Goal: Task Accomplishment & Management: Complete application form

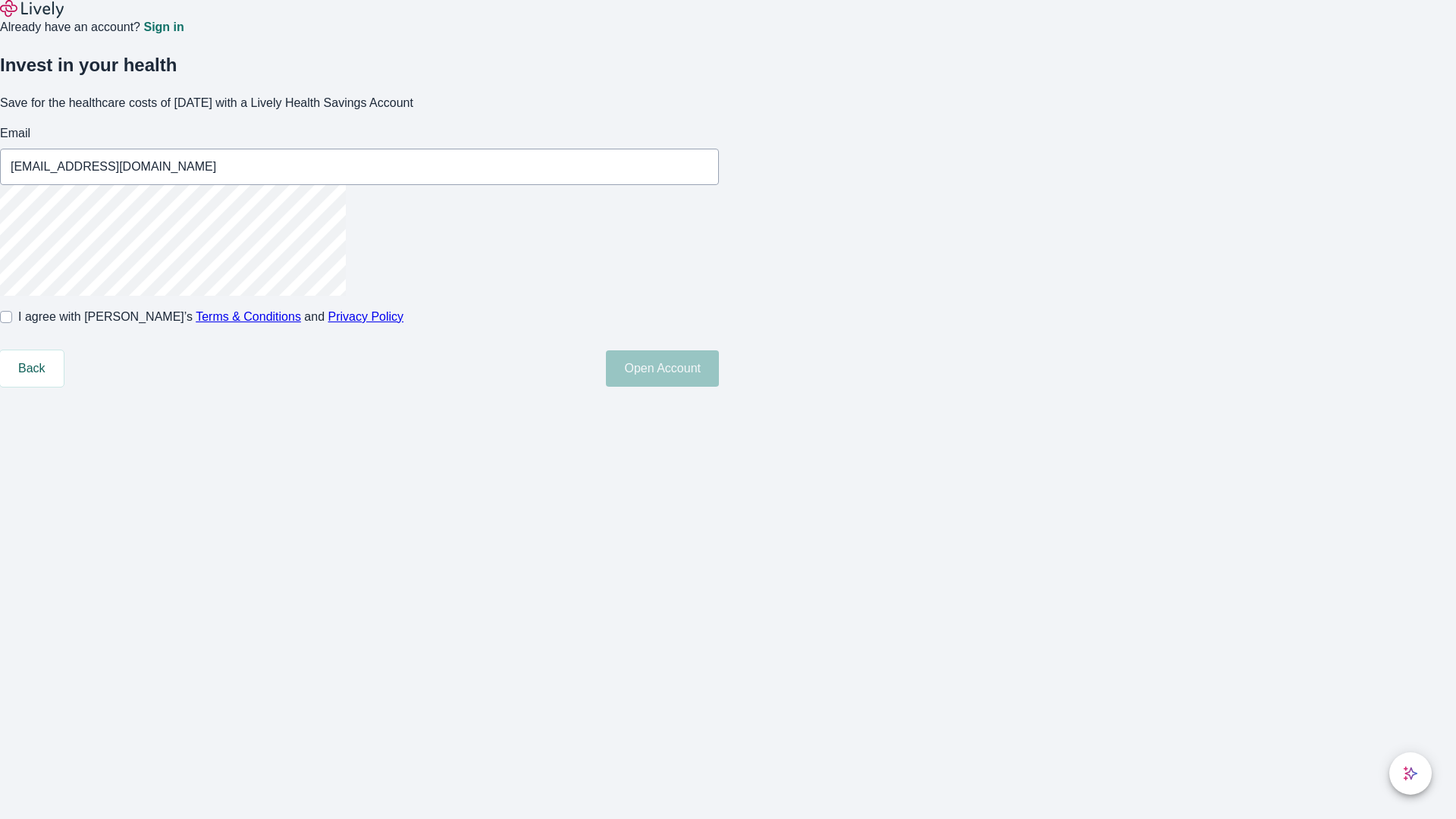
click at [12, 323] on input "I agree with Lively’s Terms & Conditions and Privacy Policy" at bounding box center [6, 317] width 12 height 12
checkbox input "true"
click at [719, 387] on button "Open Account" at bounding box center [663, 369] width 113 height 36
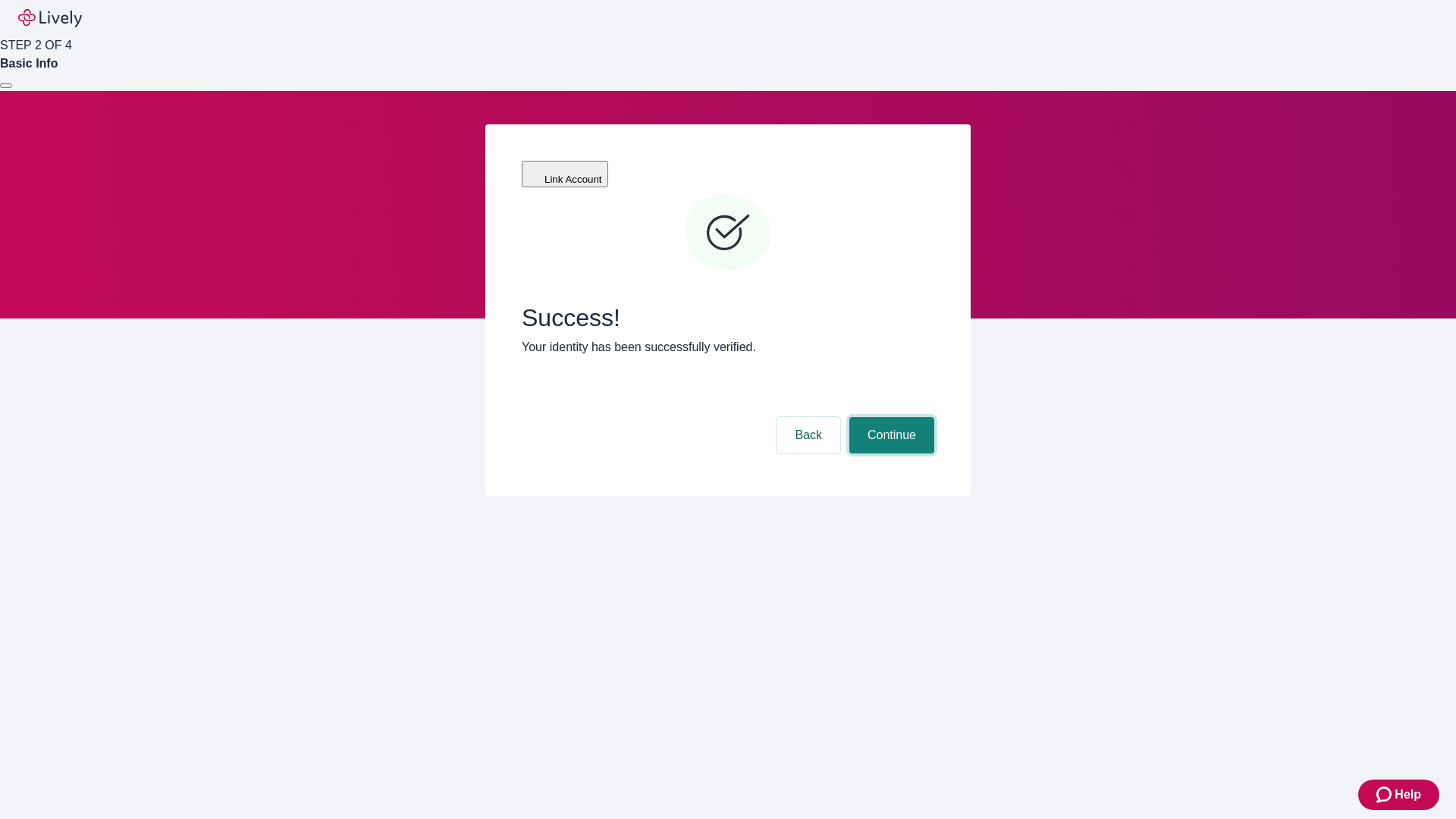
click at [889, 418] on button "Continue" at bounding box center [891, 435] width 85 height 36
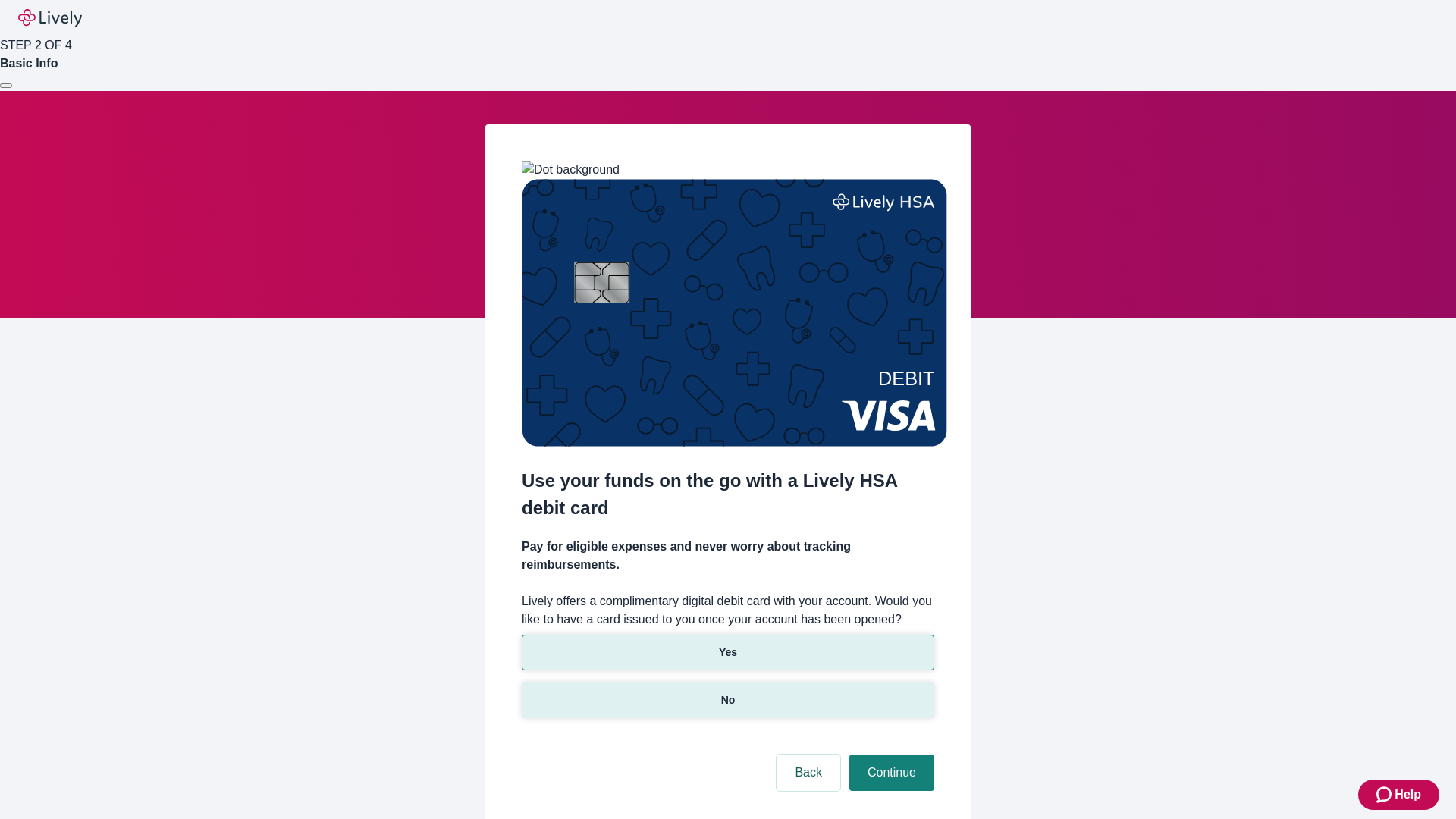
click at [728, 692] on p "No" at bounding box center [728, 700] width 14 height 16
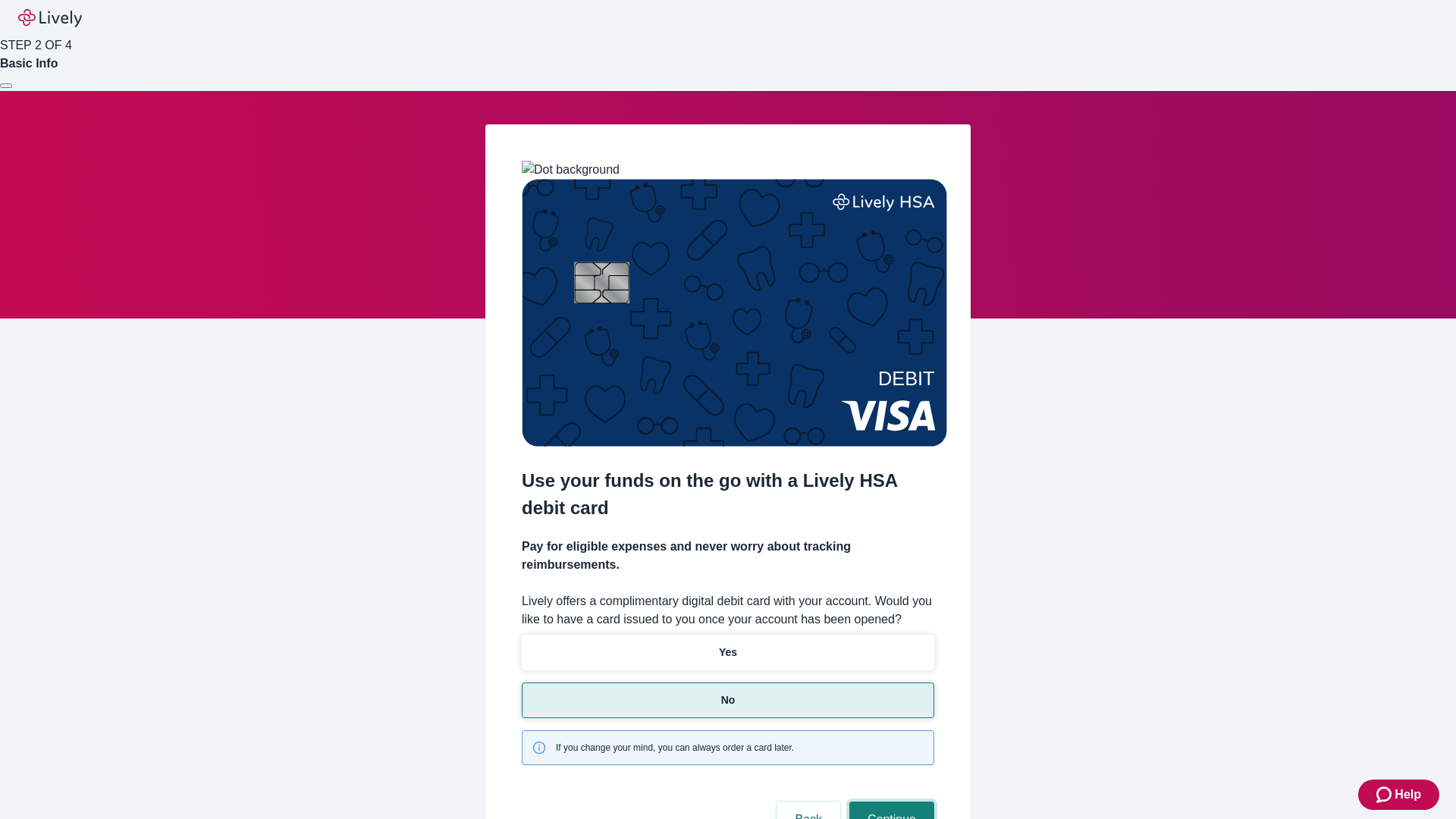
click at [889, 802] on button "Continue" at bounding box center [891, 820] width 85 height 36
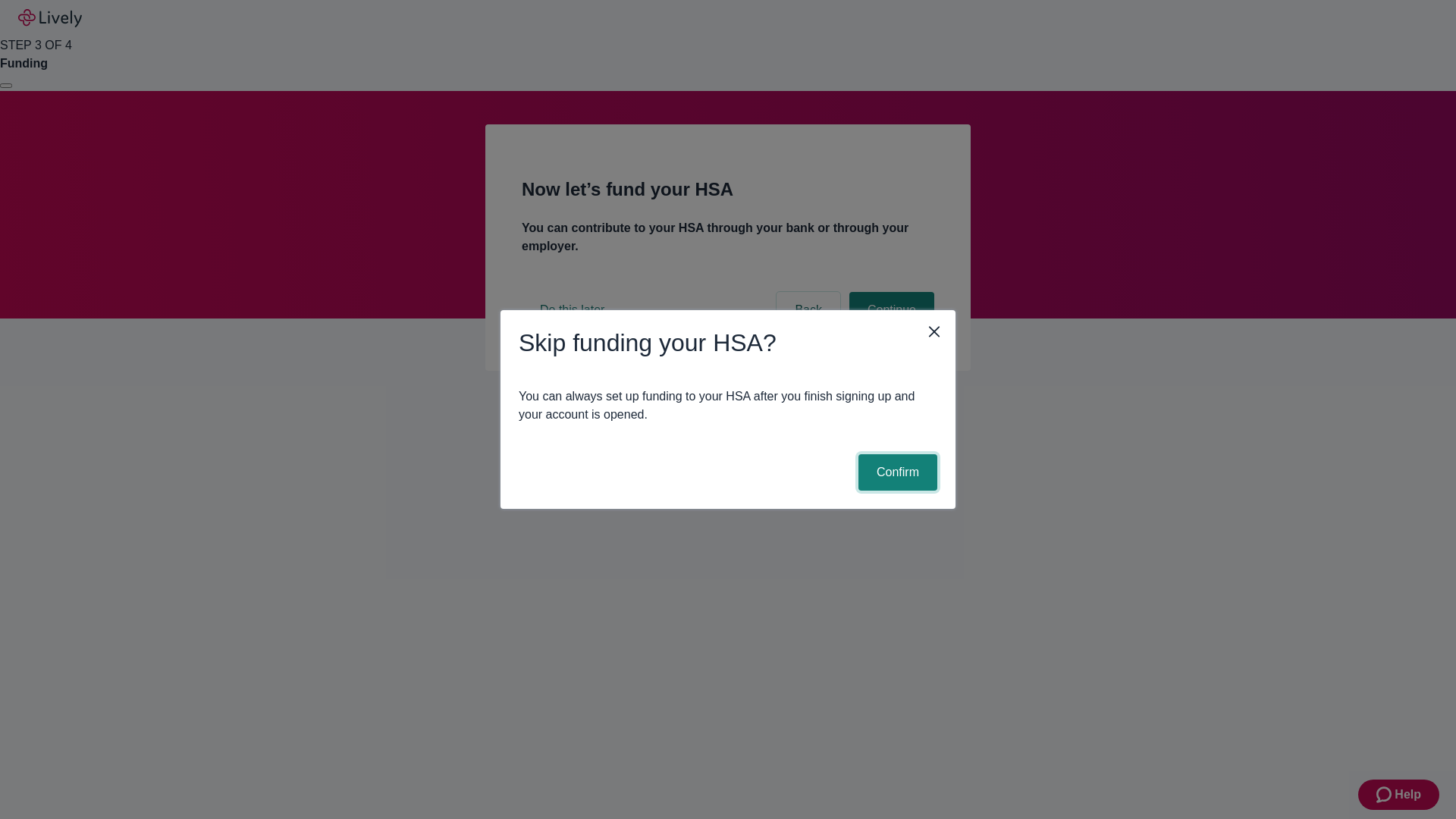
click at [895, 472] on button "Confirm" at bounding box center [898, 472] width 79 height 36
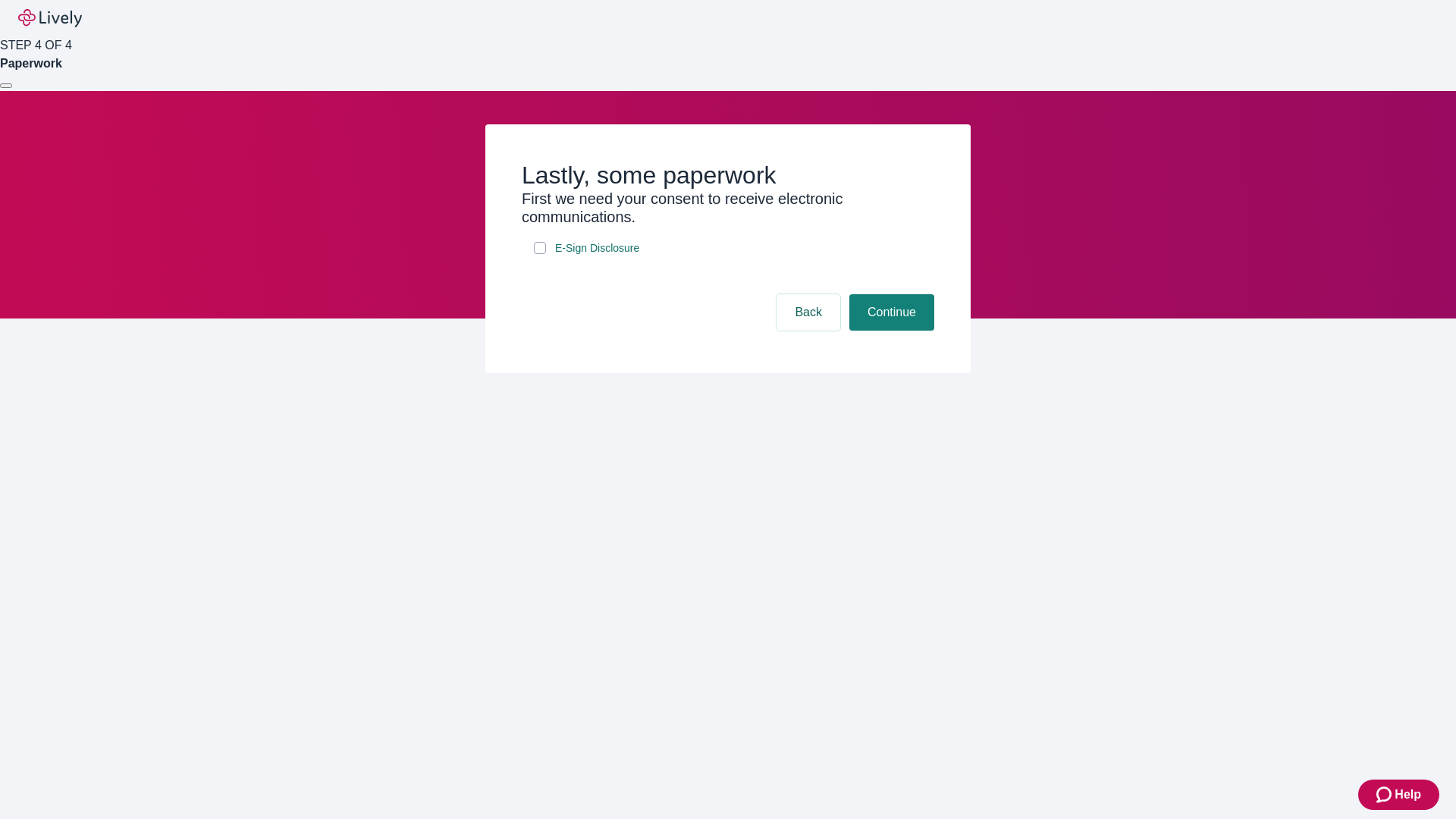
click at [540, 254] on input "E-Sign Disclosure" at bounding box center [540, 248] width 12 height 12
checkbox input "true"
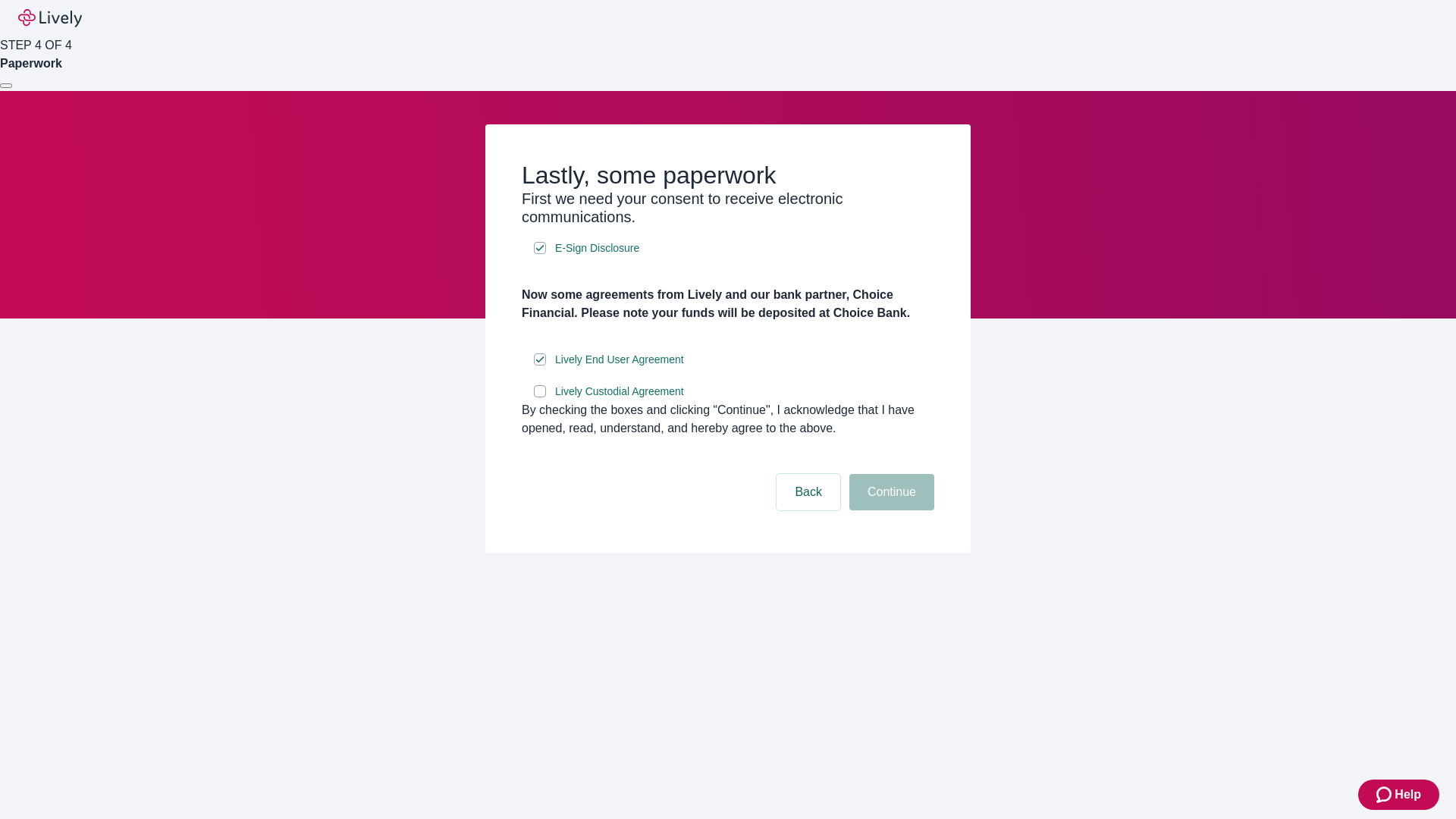
click at [540, 397] on input "Lively Custodial Agreement" at bounding box center [540, 391] width 12 height 12
checkbox input "true"
click at [889, 510] on button "Continue" at bounding box center [891, 492] width 85 height 36
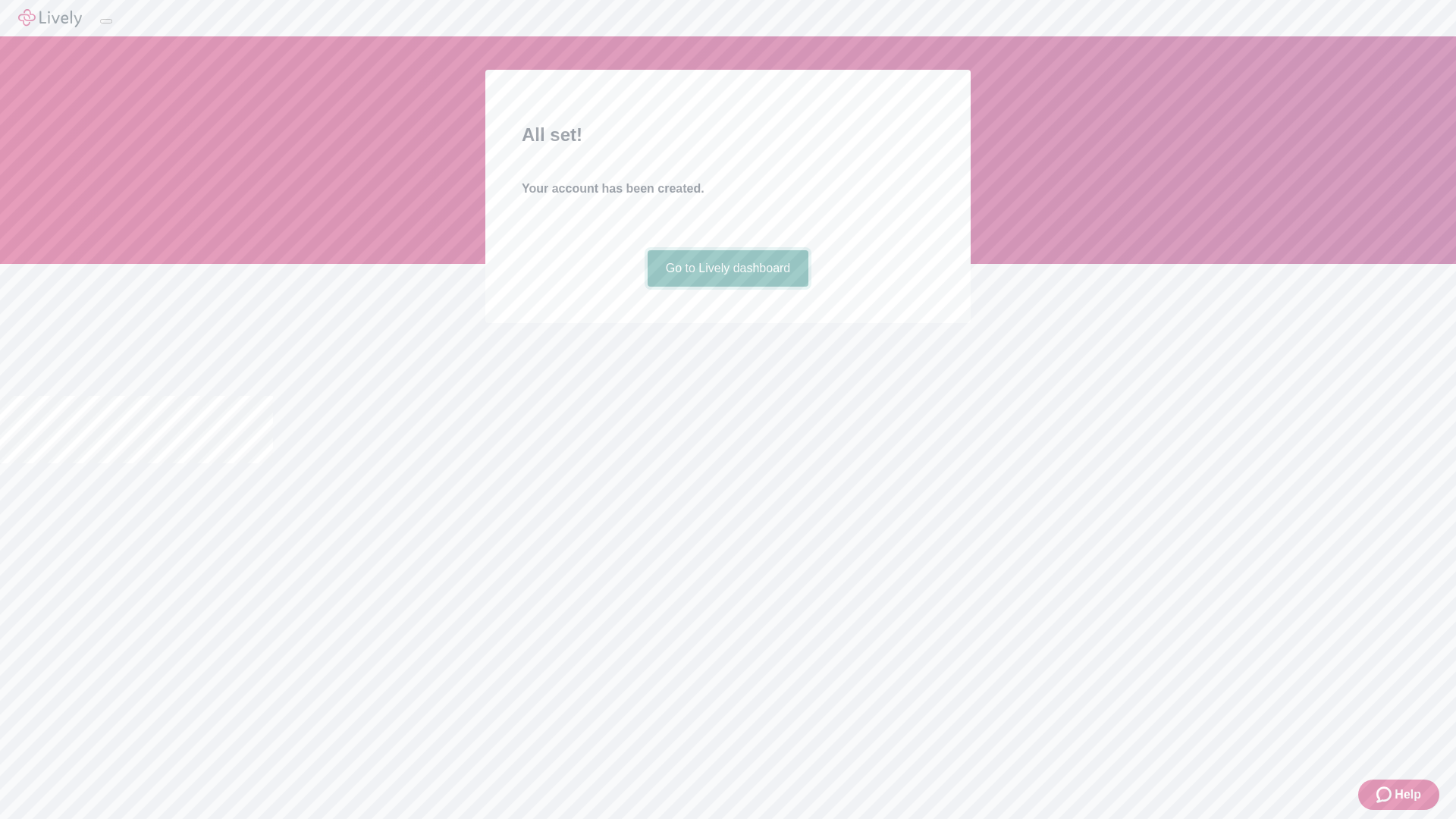
click at [728, 287] on link "Go to Lively dashboard" at bounding box center [728, 268] width 162 height 36
